Goal: Transaction & Acquisition: Purchase product/service

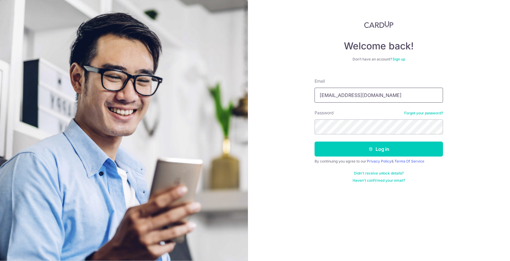
type input "wd.goh@gsgh.com.sg"
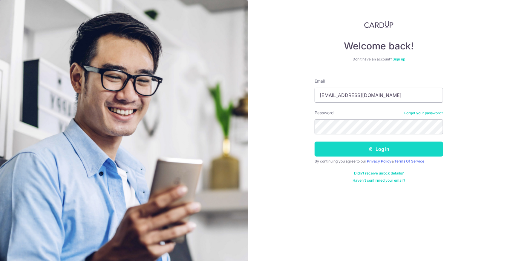
click at [356, 146] on button "Log in" at bounding box center [379, 148] width 129 height 15
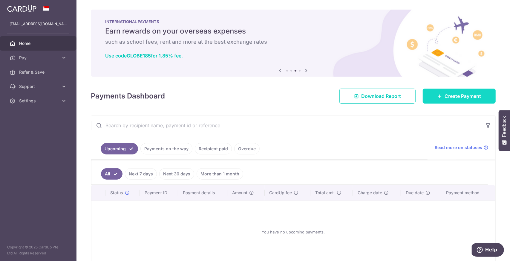
click at [433, 95] on link "Create Payment" at bounding box center [459, 96] width 73 height 15
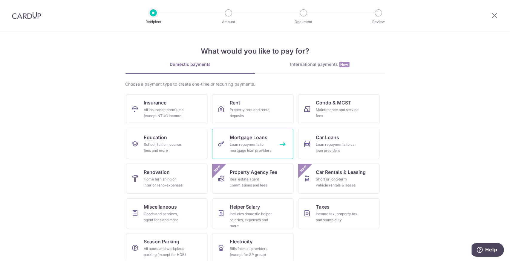
click at [246, 143] on div "Loan repayments to mortgage loan providers" at bounding box center [251, 147] width 43 height 12
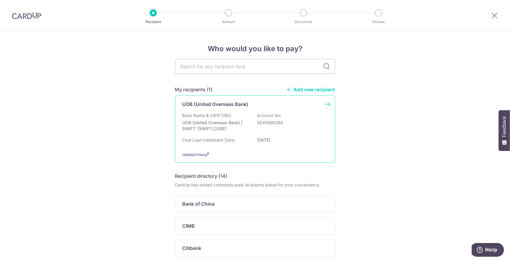
click at [325, 102] on div "UOB (United Overseas Bank) Bank Name & SWIFT/BIC: UOB (United Overseas Bank) | …" at bounding box center [255, 128] width 160 height 67
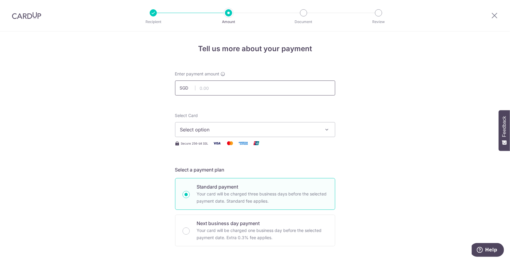
click at [239, 84] on input "text" at bounding box center [255, 87] width 160 height 15
type input "10,000.00"
click at [325, 130] on icon "button" at bounding box center [327, 129] width 6 height 6
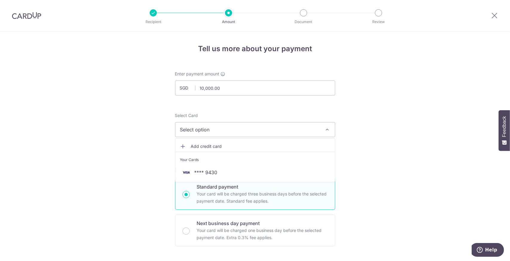
click at [201, 146] on span "Add credit card" at bounding box center [260, 146] width 139 height 6
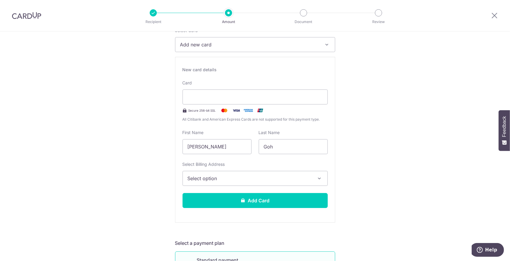
scroll to position [90, 0]
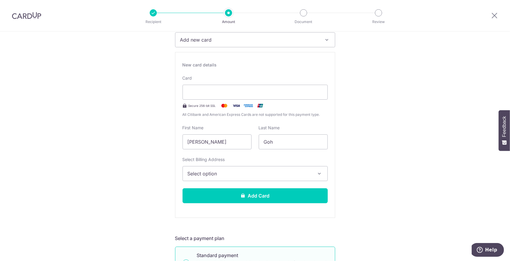
click at [267, 176] on span "Select option" at bounding box center [250, 173] width 124 height 7
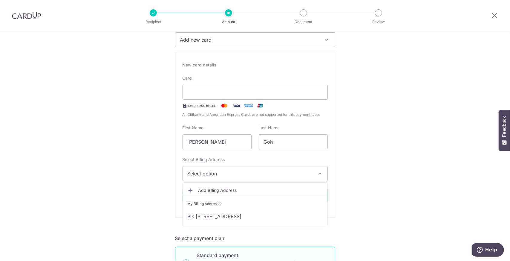
click at [221, 187] on span "Add Billing Address" at bounding box center [261, 190] width 124 height 6
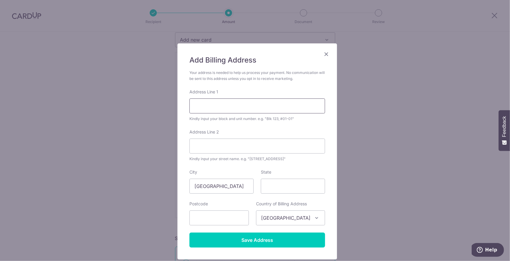
click at [210, 104] on input "Address Line 1" at bounding box center [258, 105] width 136 height 15
type input "BLK 23 #09-08 ANG MO KIO AVE 9 NUOVO"
click at [236, 217] on input "text" at bounding box center [220, 217] width 60 height 15
type input "569787"
click at [327, 202] on div "Add Billing Address Your address is needed to help us process your payment. No …" at bounding box center [258, 151] width 160 height 216
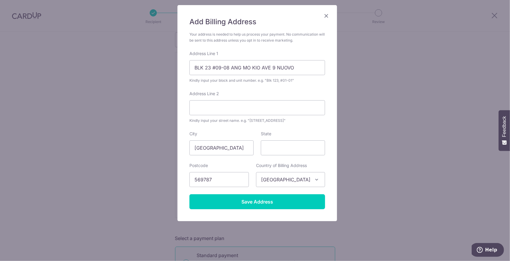
scroll to position [11, 0]
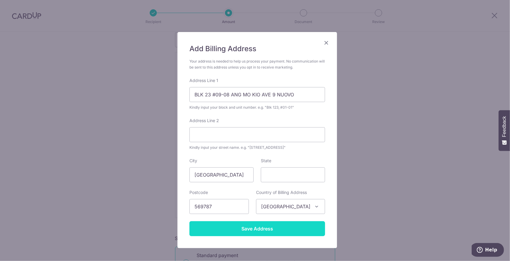
click at [277, 223] on input "Save Address" at bounding box center [258, 228] width 136 height 15
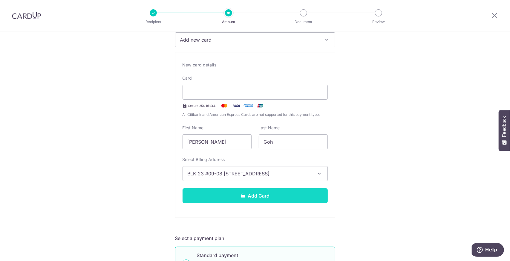
click at [289, 193] on button "Add Card" at bounding box center [255, 195] width 145 height 15
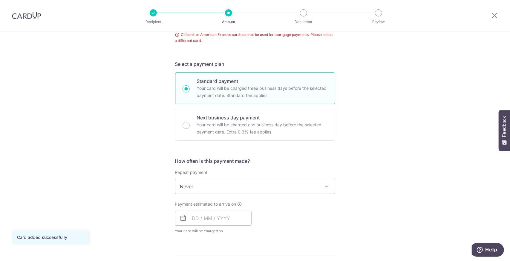
scroll to position [58, 0]
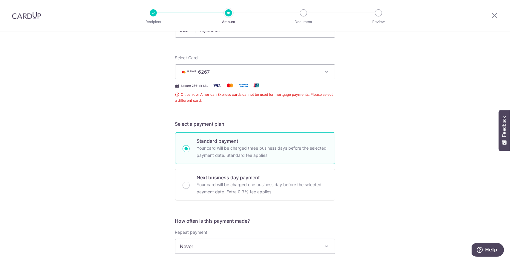
click at [175, 95] on span "Citibank or American Express cards cannot be used for mortgage payments. Please…" at bounding box center [255, 98] width 160 height 12
click at [175, 94] on span "Citibank or American Express cards cannot be used for mortgage payments. Please…" at bounding box center [255, 98] width 160 height 12
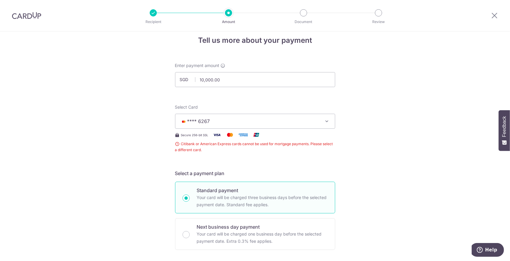
scroll to position [30, 0]
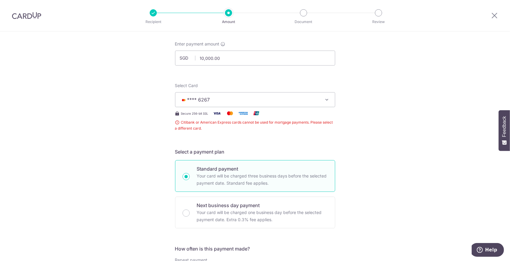
click at [327, 100] on icon "button" at bounding box center [327, 100] width 6 height 6
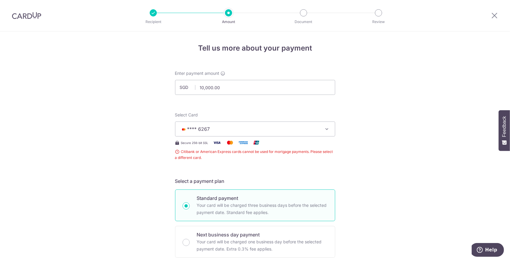
scroll to position [0, 0]
click at [175, 154] on span "Citibank or American Express cards cannot be used for mortgage payments. Please…" at bounding box center [255, 155] width 160 height 12
click at [175, 152] on span "Citibank or American Express cards cannot be used for mortgage payments. Please…" at bounding box center [255, 155] width 160 height 12
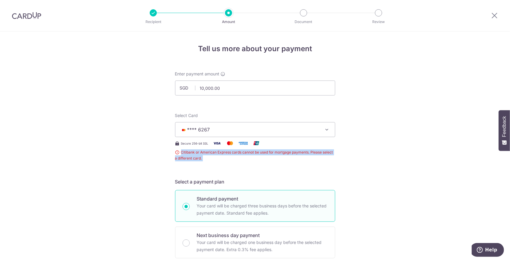
drag, startPoint x: 175, startPoint y: 152, endPoint x: 218, endPoint y: 160, distance: 43.8
click at [176, 153] on span "Citibank or American Express cards cannot be used for mortgage payments. Please…" at bounding box center [255, 155] width 160 height 12
click at [243, 160] on span "Citibank or American Express cards cannot be used for mortgage payments. Please…" at bounding box center [255, 155] width 160 height 12
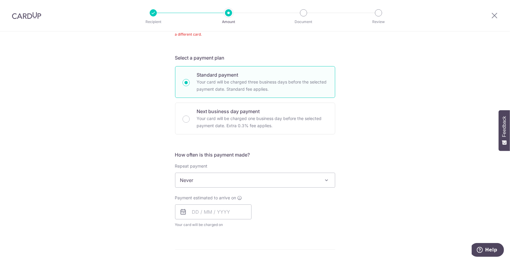
scroll to position [120, 0]
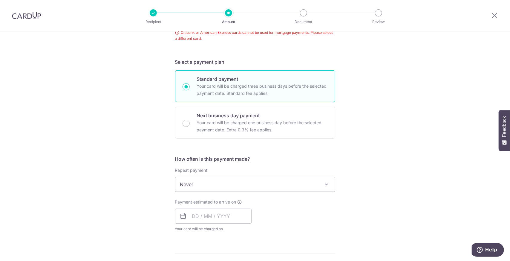
click at [240, 183] on span "Never" at bounding box center [256, 184] width 160 height 14
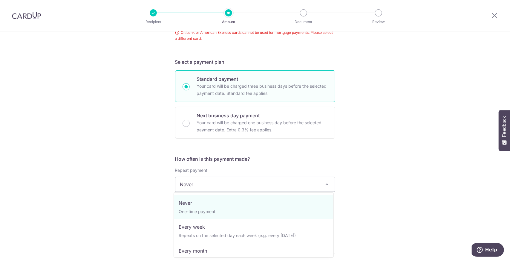
click at [367, 173] on div "Tell us more about your payment Enter payment amount SGD 10,000.00 10000.00 Car…" at bounding box center [255, 188] width 510 height 553
click at [269, 184] on span "Never" at bounding box center [256, 184] width 160 height 14
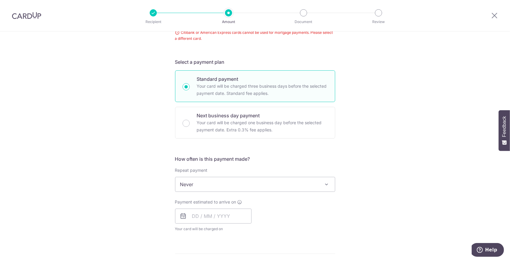
click at [393, 172] on div "Tell us more about your payment Enter payment amount SGD 10,000.00 10000.00 Car…" at bounding box center [255, 188] width 510 height 553
click at [192, 215] on input "text" at bounding box center [213, 215] width 77 height 15
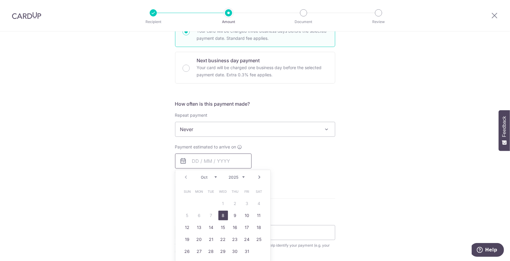
scroll to position [179, 0]
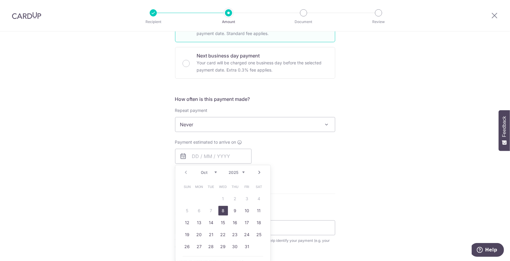
click at [223, 210] on link "8" at bounding box center [224, 211] width 10 height 10
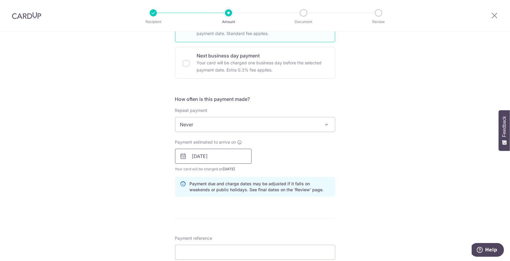
click at [237, 152] on input "[DATE]" at bounding box center [213, 156] width 77 height 15
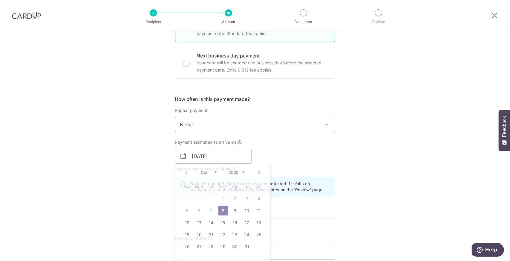
click at [311, 156] on div "Payment estimated to arrive on [DATE] Prev Next Oct Nov [DATE] 2026 2027 2028 2…" at bounding box center [255, 155] width 167 height 33
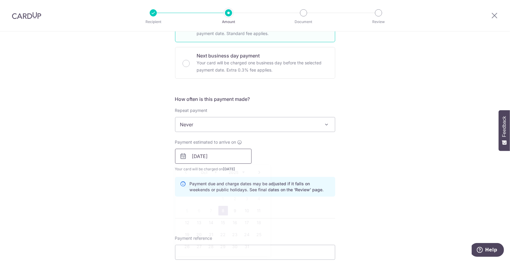
click at [226, 156] on input "[DATE]" at bounding box center [213, 156] width 77 height 15
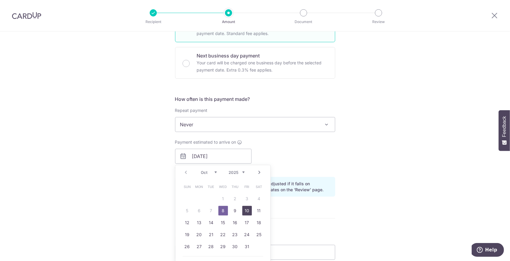
click at [245, 211] on link "10" at bounding box center [248, 211] width 10 height 10
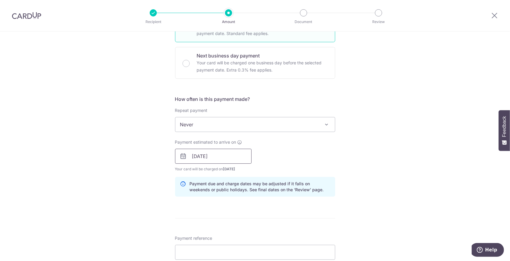
click at [231, 153] on input "[DATE]" at bounding box center [213, 156] width 77 height 15
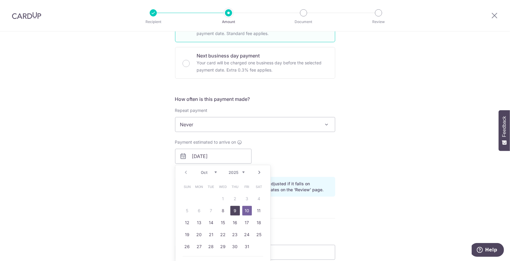
click at [233, 210] on link "9" at bounding box center [236, 211] width 10 height 10
type input "[DATE]"
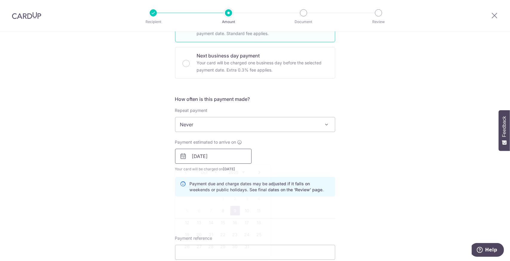
click at [229, 155] on input "[DATE]" at bounding box center [213, 156] width 77 height 15
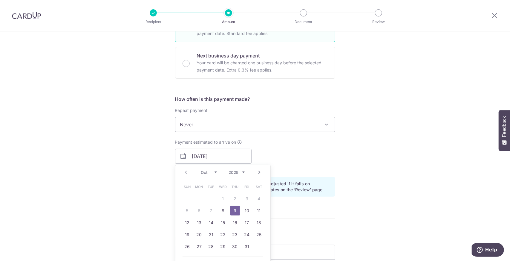
click at [320, 150] on div "Payment estimated to arrive on [DATE] Prev Next Oct Nov [DATE] 2026 2027 2028 2…" at bounding box center [255, 155] width 167 height 33
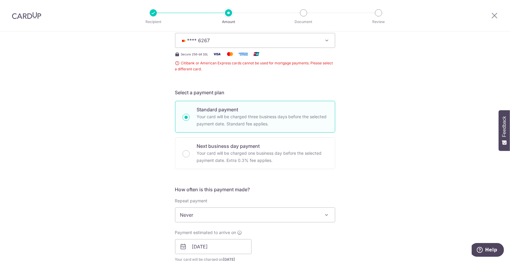
scroll to position [0, 0]
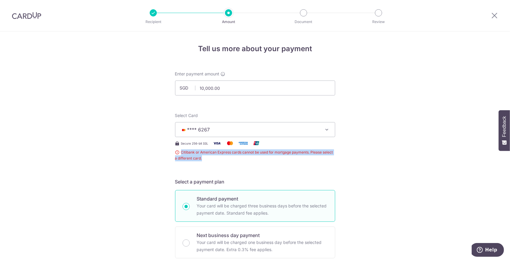
drag, startPoint x: 180, startPoint y: 152, endPoint x: 206, endPoint y: 158, distance: 27.0
click at [206, 158] on span "Citibank or American Express cards cannot be used for mortgage payments. Please…" at bounding box center [255, 155] width 160 height 12
copy span "Citibank or American Express cards cannot be used for mortgage payments. Please…"
